Goal: Book appointment/travel/reservation

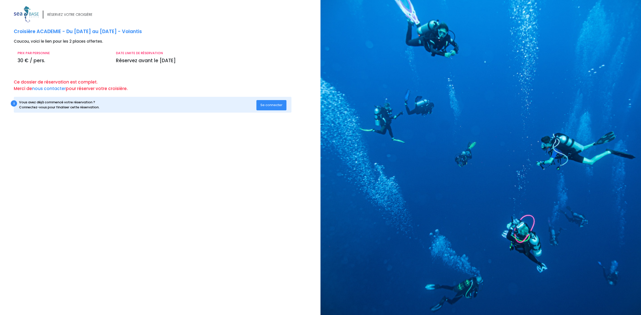
click at [269, 105] on span "Se connecter" at bounding box center [271, 104] width 22 height 5
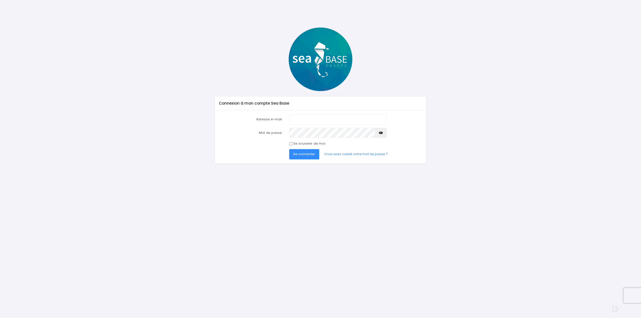
type input "guillaume_noel@hotmail.fr"
click at [304, 144] on label "Se souvenir de moi" at bounding box center [309, 143] width 32 height 5
click at [292, 144] on input "Se souvenir de moi" at bounding box center [290, 143] width 3 height 3
checkbox input "true"
click at [382, 133] on icon "button" at bounding box center [381, 133] width 4 height 0
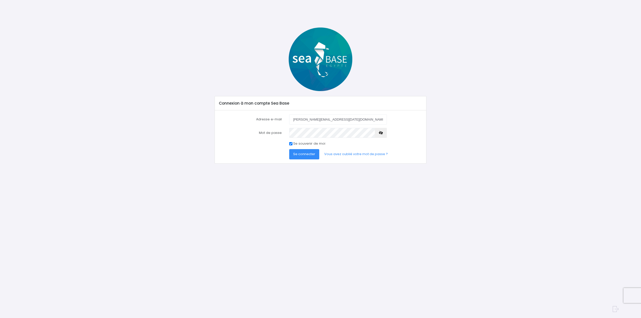
click at [382, 133] on icon "button" at bounding box center [381, 133] width 4 height 0
click at [307, 156] on span "Se connecter" at bounding box center [304, 154] width 22 height 5
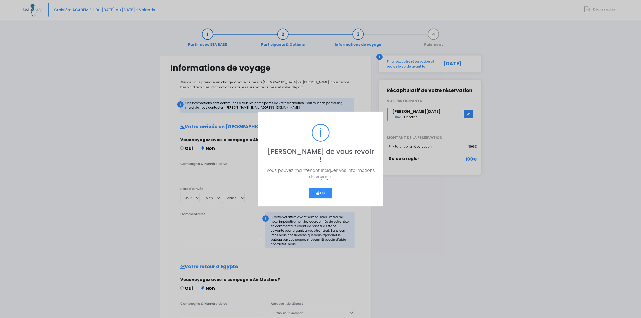
click at [326, 188] on button "Ok" at bounding box center [321, 193] width 24 height 11
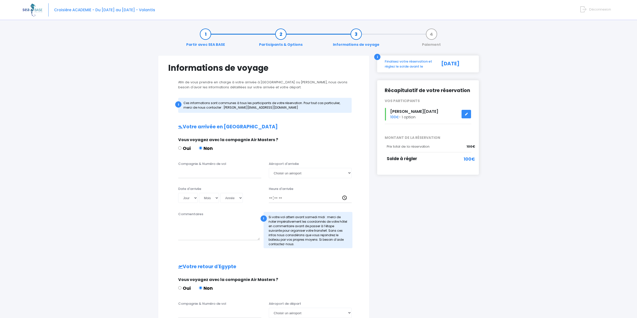
click at [467, 111] on link at bounding box center [467, 114] width 10 height 9
click at [464, 115] on link at bounding box center [467, 114] width 10 height 9
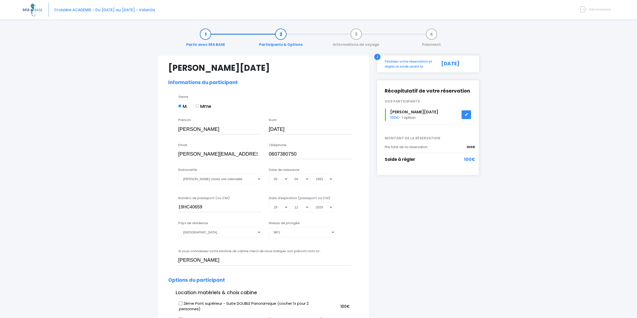
select select "MF1"
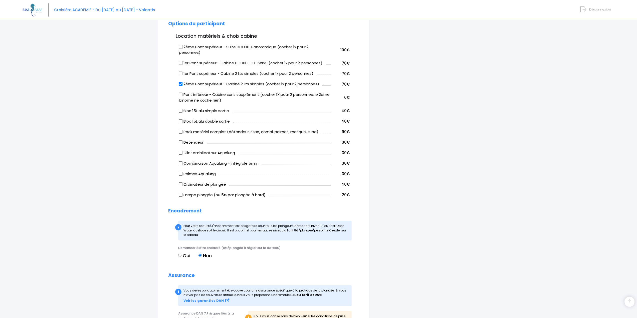
scroll to position [225, 0]
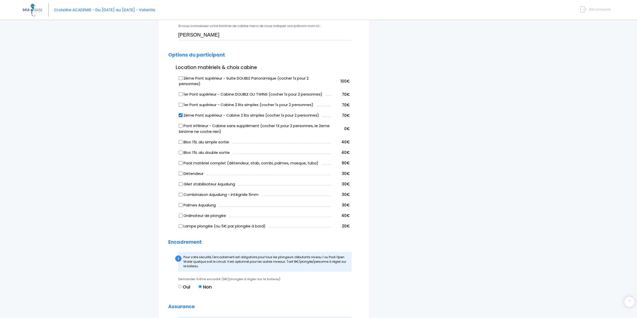
click at [178, 95] on td "1er Pont supérieur - Cabine DOUBLE OU TWINS (cocher 1x pour 2 personnes)" at bounding box center [254, 93] width 153 height 11
click at [180, 95] on input "1er Pont supérieur - Cabine DOUBLE OU TWINS (cocher 1x pour 2 personnes)" at bounding box center [181, 94] width 4 height 4
click at [183, 96] on label "1er Pont supérieur - Cabine DOUBLE OU TWINS (cocher 1x pour 2 personnes)" at bounding box center [250, 95] width 143 height 6
click at [183, 96] on input "1er Pont supérieur - Cabine DOUBLE OU TWINS (cocher 1x pour 2 personnes)" at bounding box center [181, 94] width 4 height 4
checkbox input "false"
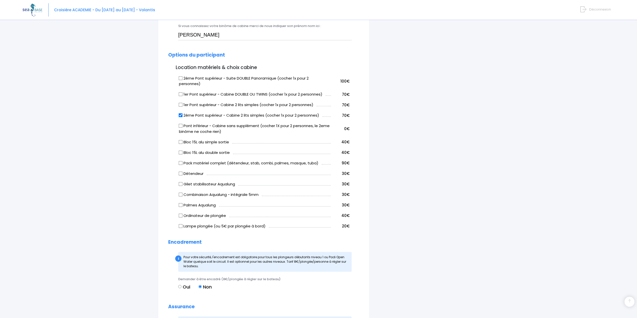
click at [182, 117] on input "2ème Pont supérieur - Cabine 2 lits simples (cocher 1x pour 2 personnes)" at bounding box center [181, 115] width 4 height 4
checkbox input "false"
click at [181, 93] on input "1er Pont supérieur - Cabine DOUBLE OU TWINS (cocher 1x pour 2 personnes)" at bounding box center [181, 94] width 4 height 4
checkbox input "true"
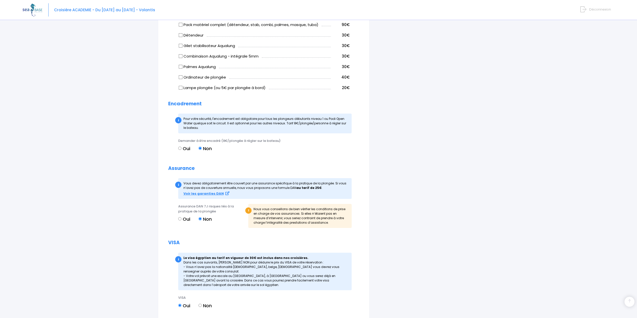
scroll to position [411, 0]
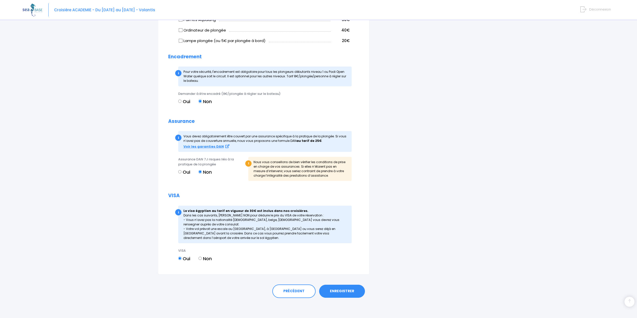
click at [353, 289] on link "ENREGISTRER" at bounding box center [342, 291] width 46 height 13
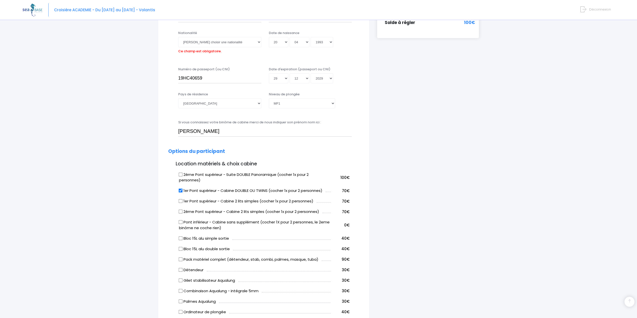
scroll to position [124, 0]
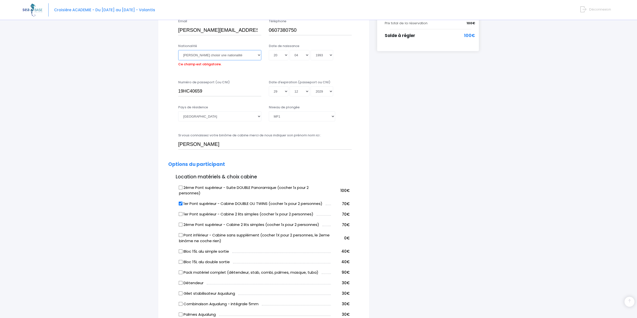
click at [221, 51] on select "Veuillez choisir une nationalité Afghane Albanaise Algerienne Allemande America…" at bounding box center [219, 55] width 83 height 10
select select "Française"
click at [178, 50] on select "Veuillez choisir une nationalité Afghane Albanaise Algerienne Allemande America…" at bounding box center [219, 55] width 83 height 10
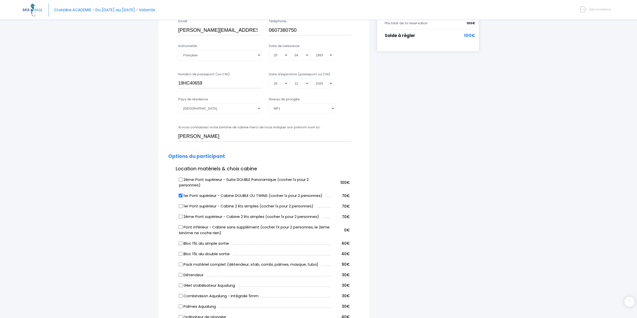
click at [350, 115] on div "Niveau de plongée Veuillez choisir un niveau de plongée Non plongeur Junior OW …" at bounding box center [310, 107] width 91 height 20
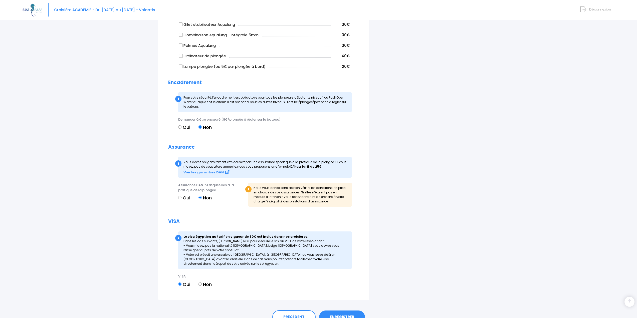
scroll to position [411, 0]
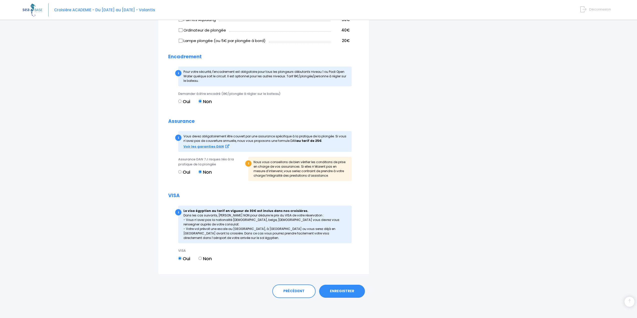
click at [343, 291] on link "ENREGISTRER" at bounding box center [342, 291] width 46 height 13
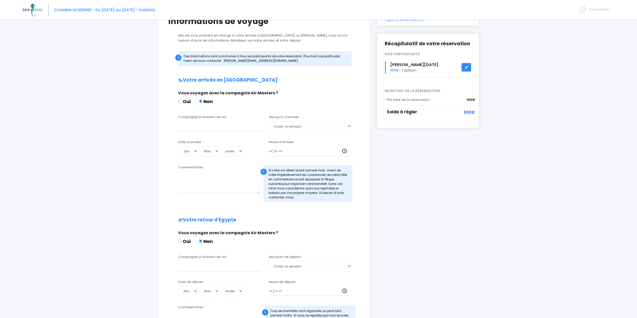
scroll to position [122, 0]
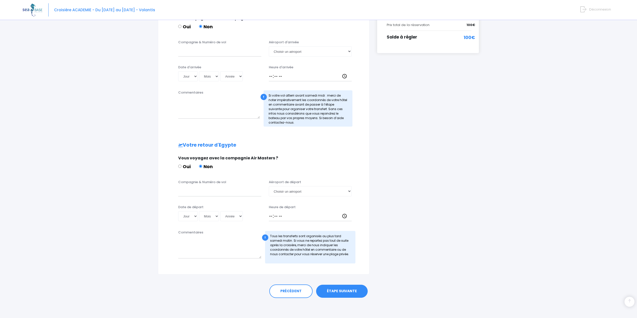
click at [360, 288] on link "ÉTAPE SUIVANTE" at bounding box center [342, 291] width 52 height 13
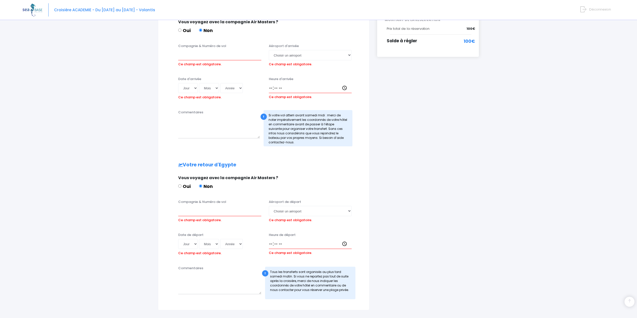
click at [380, 191] on div "i Finalisez votre réservation et réglez le solde avant le [DATE] Récapitulatif …" at bounding box center [428, 123] width 110 height 373
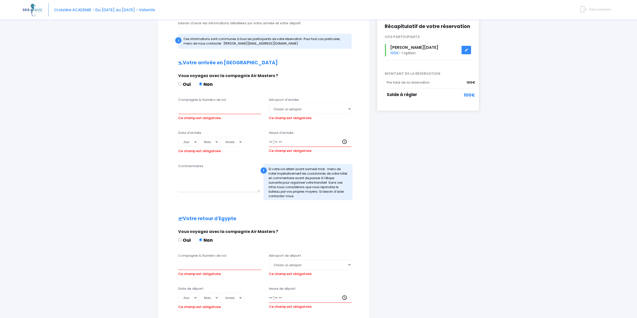
scroll to position [0, 0]
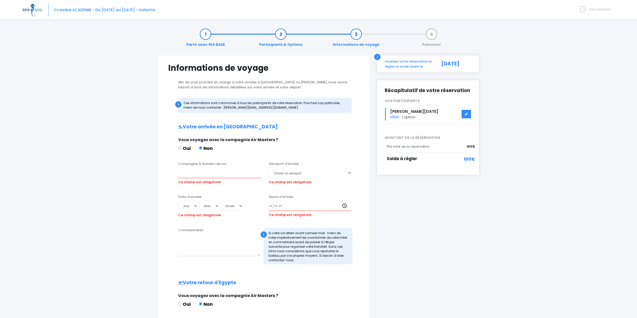
click at [361, 156] on div "Informations de voyage Afin de vous prendre en charge à votre arrivée à Hurghad…" at bounding box center [264, 241] width 212 height 373
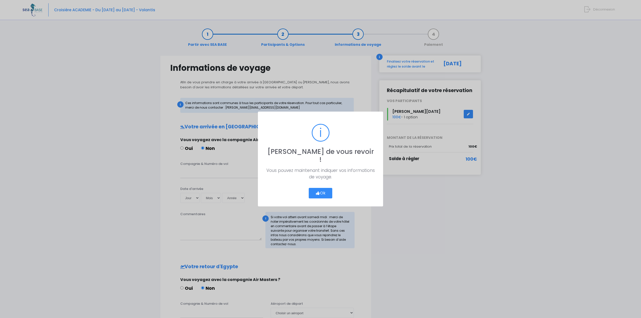
click at [319, 188] on button "Ok" at bounding box center [321, 193] width 24 height 11
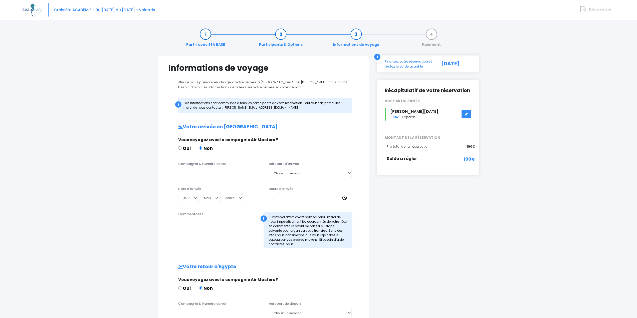
click at [462, 111] on link at bounding box center [467, 114] width 10 height 9
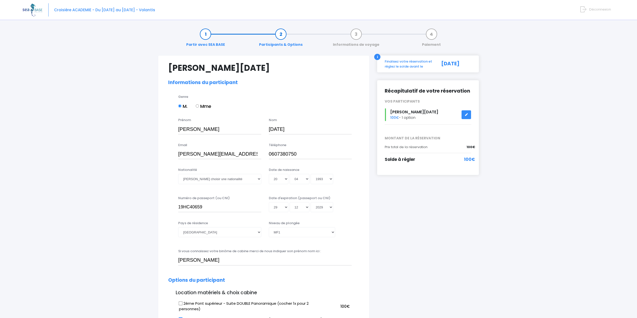
select select "MF1"
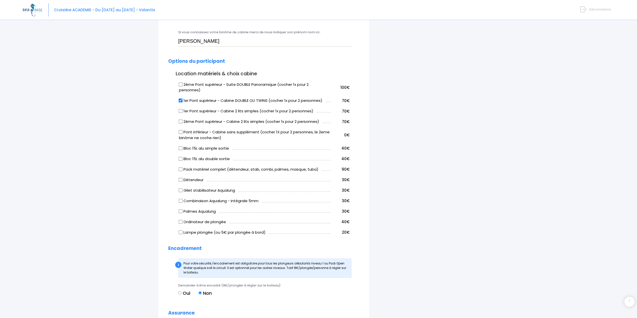
scroll to position [225, 0]
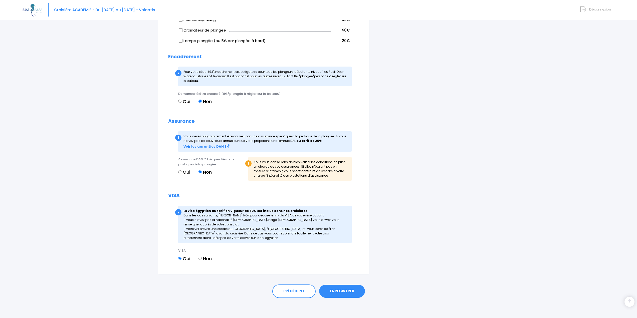
click at [348, 290] on link "ENREGISTRER" at bounding box center [342, 291] width 46 height 13
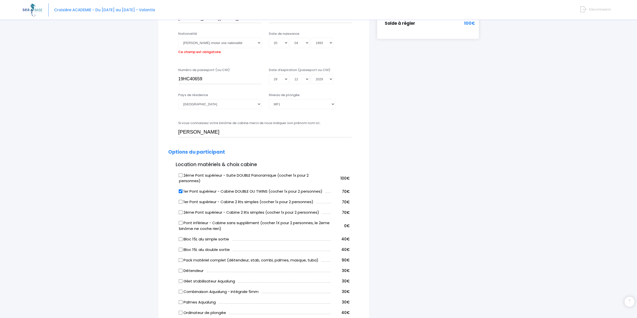
scroll to position [124, 0]
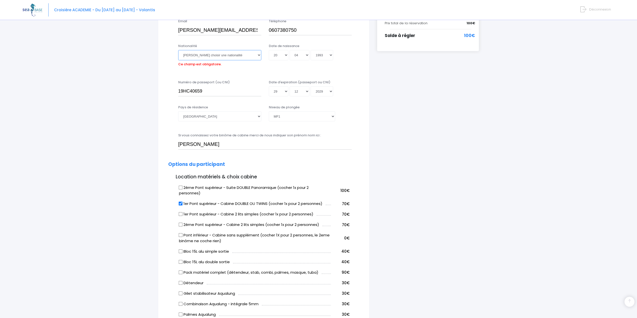
click at [233, 54] on select "Veuillez choisir une nationalité Afghane Albanaise Algerienne Allemande America…" at bounding box center [219, 55] width 83 height 10
select select "Française"
click at [178, 50] on select "Veuillez choisir une nationalité Afghane Albanaise Algerienne Allemande America…" at bounding box center [219, 55] width 83 height 10
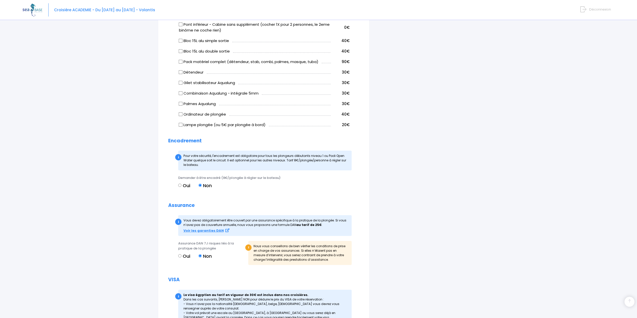
scroll to position [411, 0]
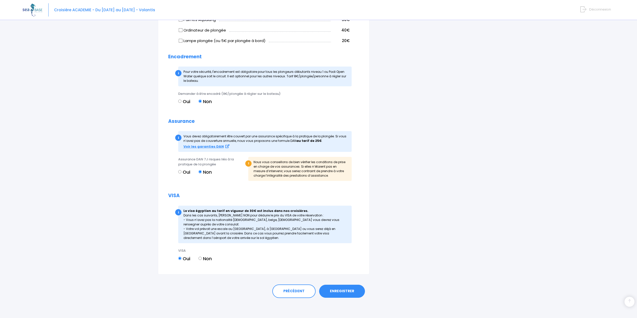
click at [352, 290] on link "ENREGISTRER" at bounding box center [342, 291] width 46 height 13
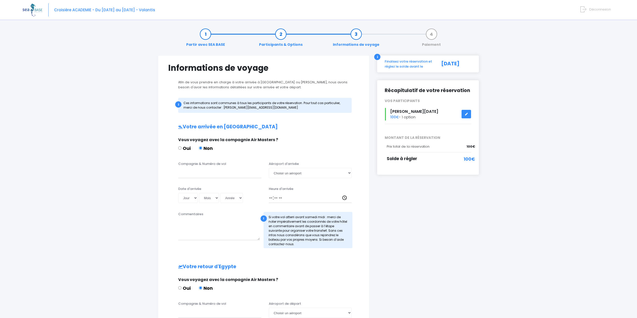
drag, startPoint x: 410, startPoint y: 161, endPoint x: 388, endPoint y: 160, distance: 21.6
click at [390, 160] on span "Solde à régler" at bounding box center [402, 159] width 31 height 6
click at [391, 178] on div "i Finalisez votre réservation et réglez le solde avant le [DATE] Récapitulatif …" at bounding box center [428, 225] width 110 height 341
click at [390, 197] on div "i Finalisez votre réservation et réglez le solde avant le [DATE] Récapitulatif …" at bounding box center [428, 225] width 110 height 341
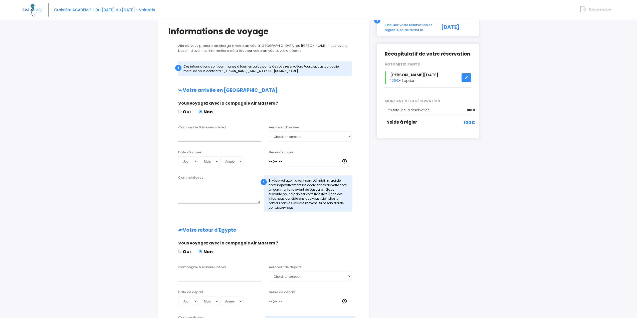
scroll to position [122, 0]
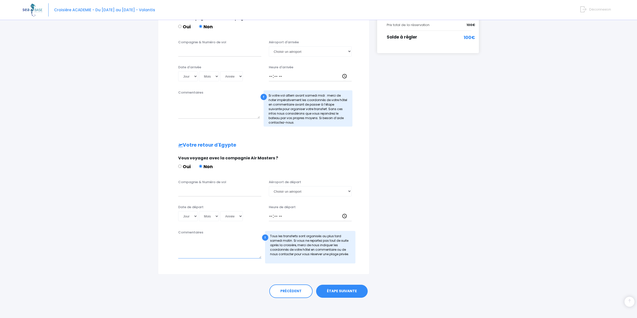
click at [229, 254] on textarea "Commentaires" at bounding box center [219, 248] width 83 height 22
click at [366, 166] on div "Informations de voyage Afin de vous prendre en charge à votre arrivée à [GEOGRA…" at bounding box center [264, 104] width 212 height 341
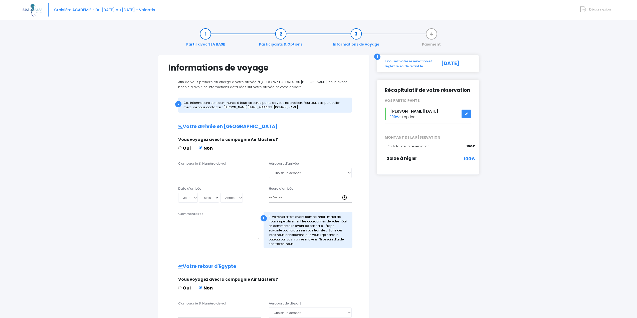
scroll to position [0, 0]
drag, startPoint x: 431, startPoint y: 146, endPoint x: 376, endPoint y: 147, distance: 55.8
click at [377, 147] on div "i Finalisez votre réservation et réglez le solde avant le [DATE] Récapitulatif …" at bounding box center [428, 225] width 110 height 341
click at [390, 138] on span "MONTANT DE LA RÉSERVATION" at bounding box center [428, 137] width 94 height 5
